Goal: Communication & Community: Connect with others

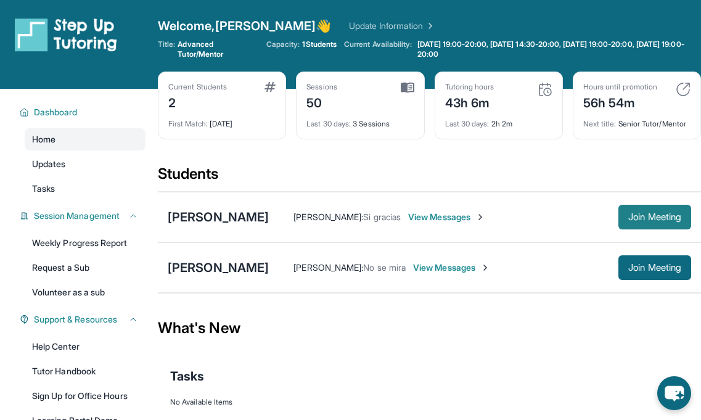
click at [647, 213] on span "Join Meeting" at bounding box center [654, 216] width 53 height 7
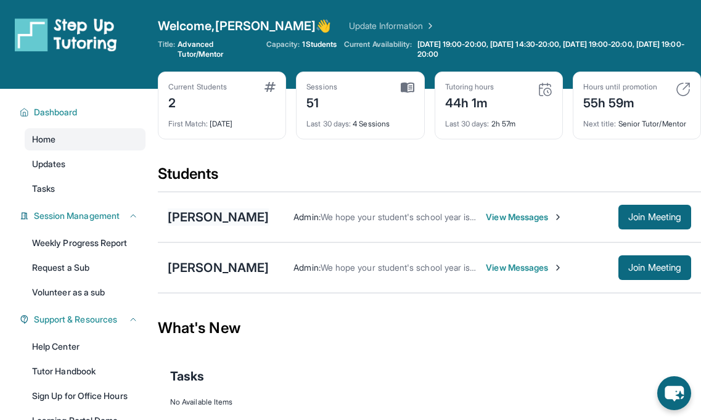
click at [221, 215] on div "[PERSON_NAME]" at bounding box center [218, 216] width 101 height 17
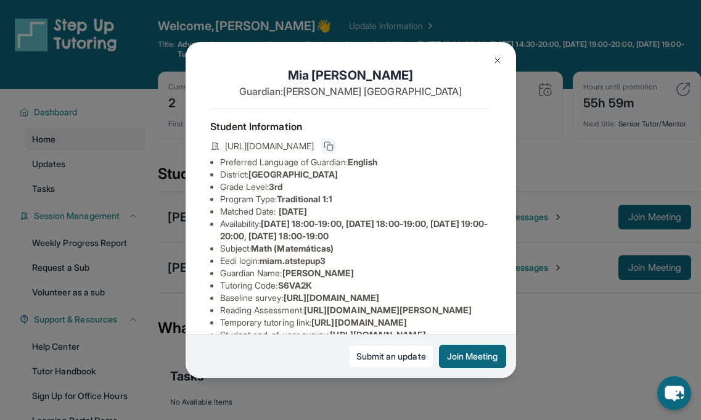
click at [333, 143] on icon at bounding box center [329, 146] width 10 height 10
click at [499, 54] on button at bounding box center [497, 60] width 25 height 25
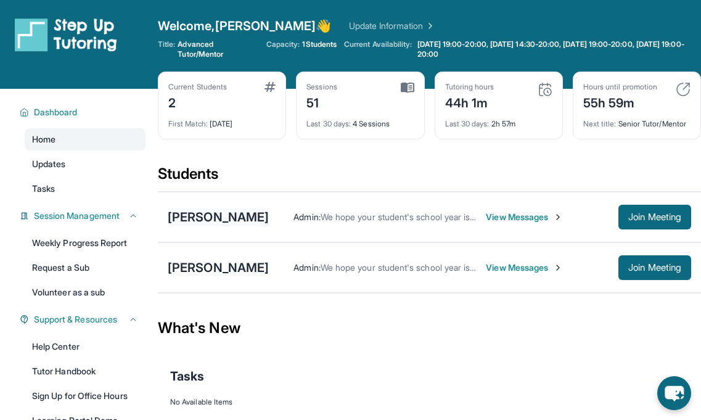
click at [219, 214] on div "[PERSON_NAME]" at bounding box center [218, 216] width 101 height 17
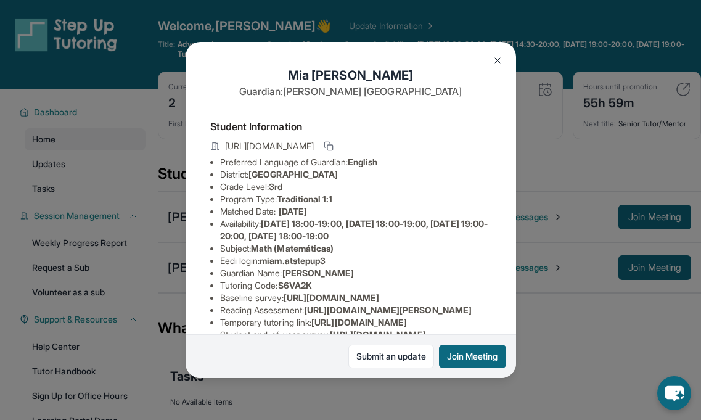
click at [87, 213] on div "[PERSON_NAME] Guardian: [PERSON_NAME] Student Information [URL][DOMAIN_NAME] Pr…" at bounding box center [350, 210] width 701 height 420
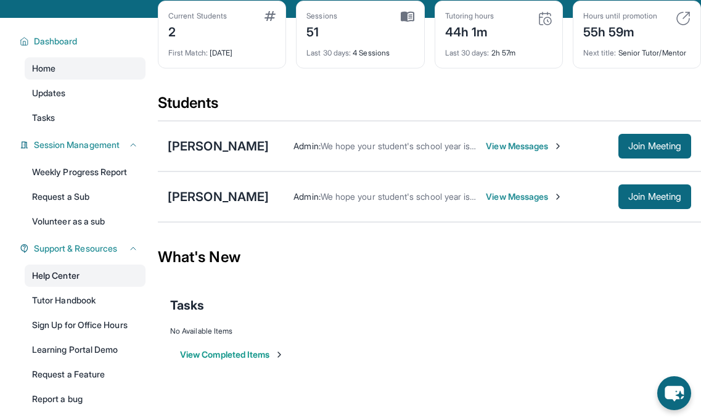
scroll to position [67, 0]
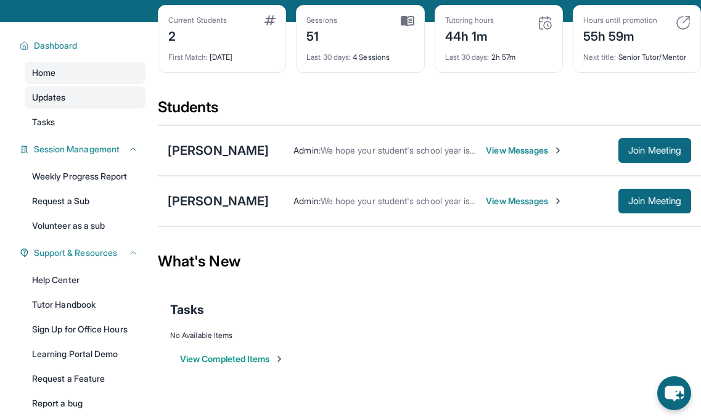
click at [71, 96] on link "Updates" at bounding box center [85, 97] width 121 height 22
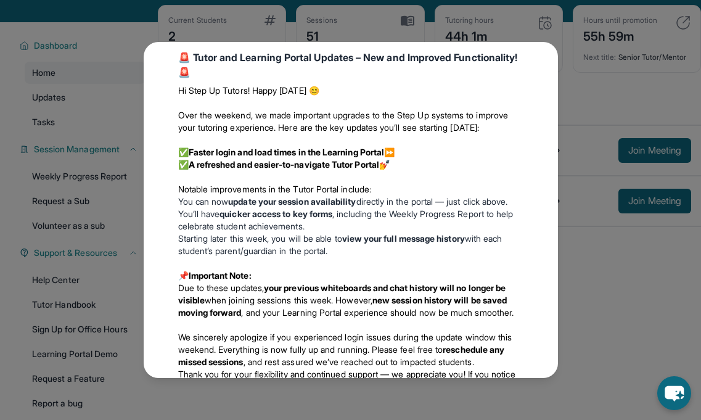
scroll to position [530, 0]
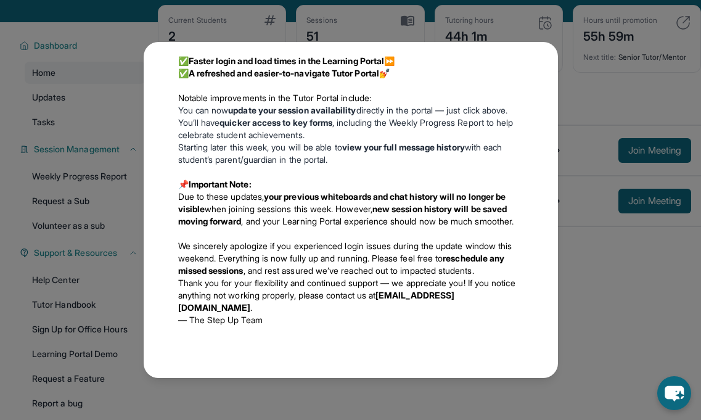
click at [89, 152] on div "Updates [DATE] 📢 Exciting Fall 2025 Updates from Step Up Tutoring! We’ve got im…" at bounding box center [350, 210] width 701 height 420
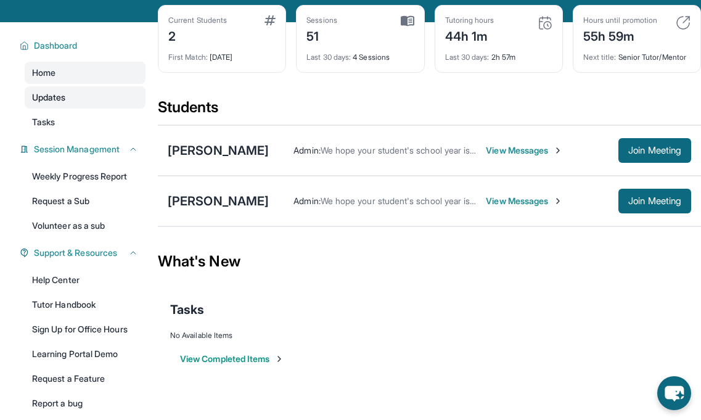
click at [74, 101] on link "Updates" at bounding box center [85, 97] width 121 height 22
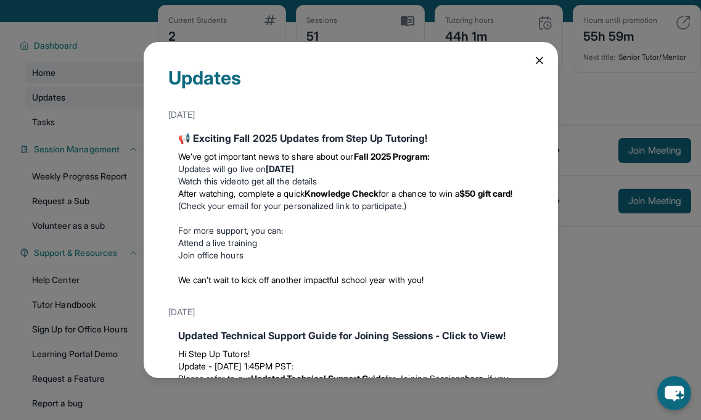
click at [74, 101] on div "Updates [DATE] 📢 Exciting Fall 2025 Updates from Step Up Tutoring! We’ve got im…" at bounding box center [350, 210] width 701 height 420
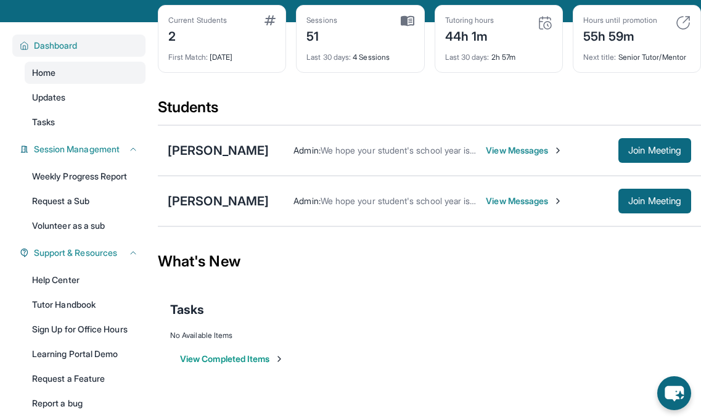
scroll to position [0, 0]
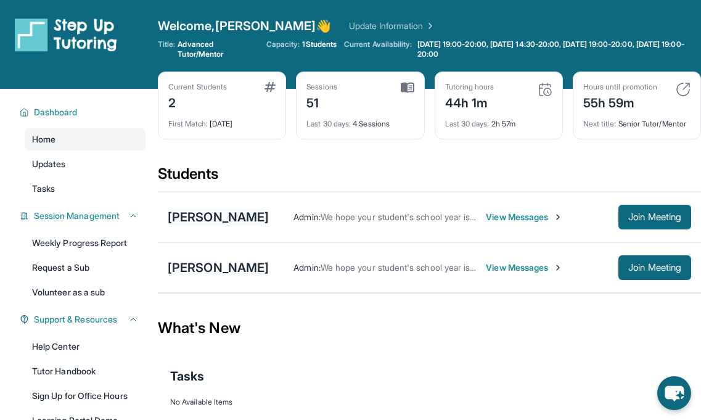
click at [208, 222] on div "[PERSON_NAME]" at bounding box center [218, 216] width 101 height 17
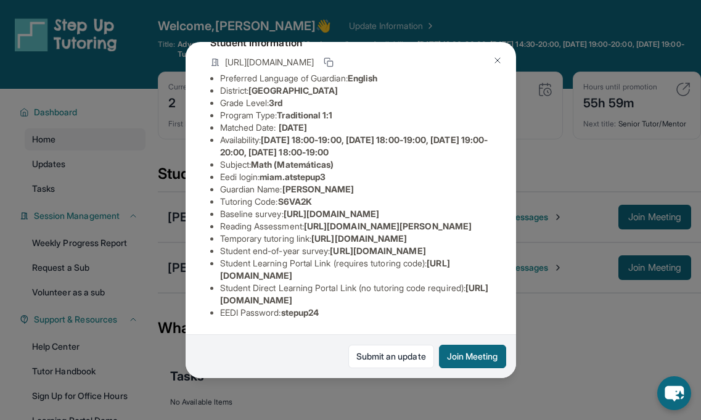
scroll to position [219, 0]
click at [142, 165] on div "[PERSON_NAME] Guardian: [PERSON_NAME] Student Information [URL][DOMAIN_NAME] Pr…" at bounding box center [350, 210] width 701 height 420
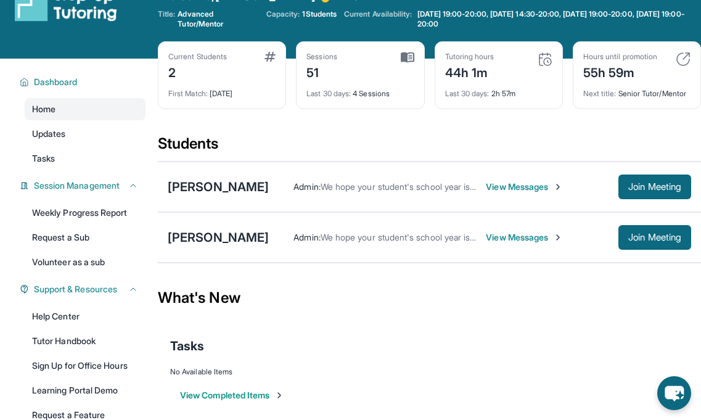
scroll to position [0, 0]
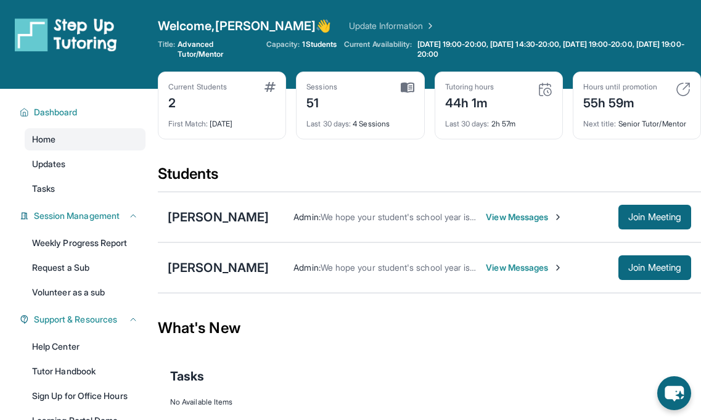
click at [489, 216] on span "View Messages" at bounding box center [524, 217] width 77 height 12
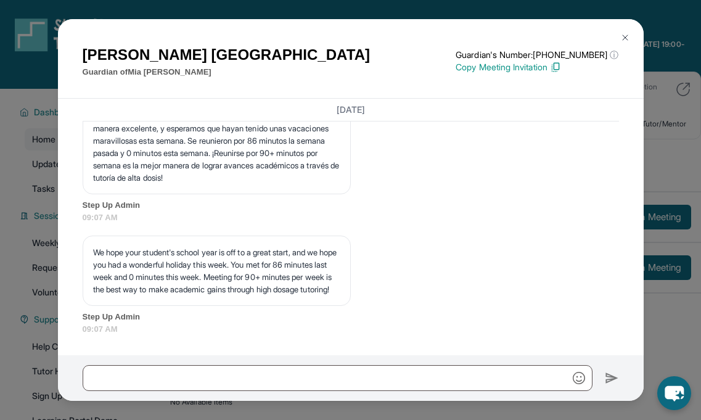
scroll to position [16381, 0]
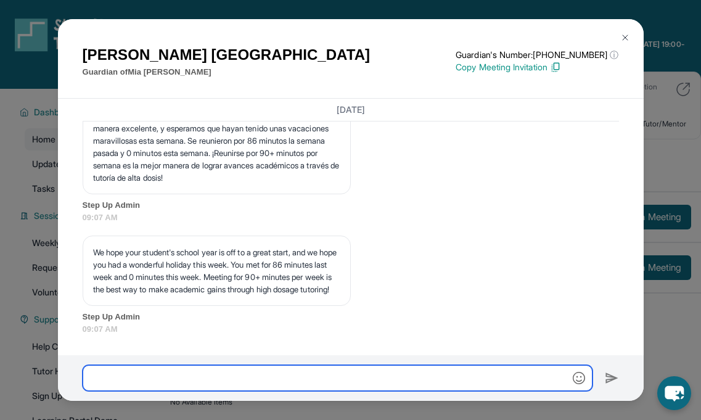
click at [380, 365] on input "text" at bounding box center [338, 378] width 510 height 26
type input "**********"
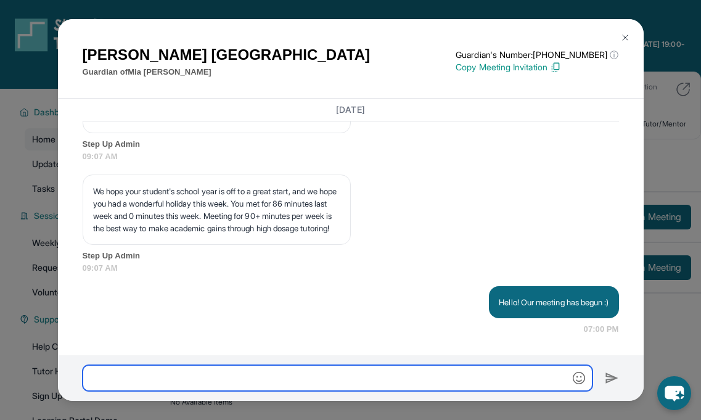
scroll to position [16442, 0]
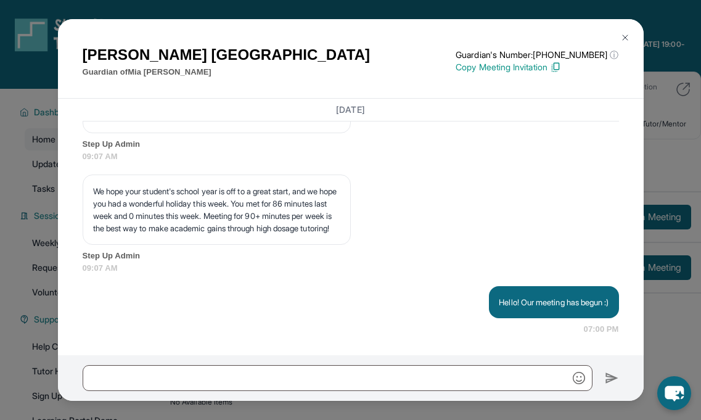
click at [626, 37] on img at bounding box center [625, 38] width 10 height 10
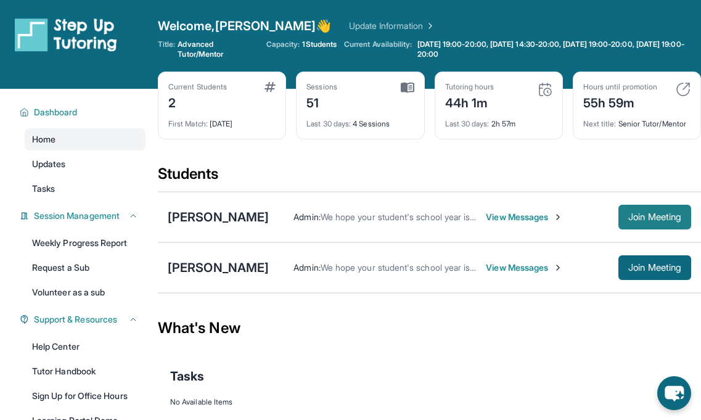
click at [647, 219] on span "Join Meeting" at bounding box center [654, 216] width 53 height 7
